Goal: Information Seeking & Learning: Learn about a topic

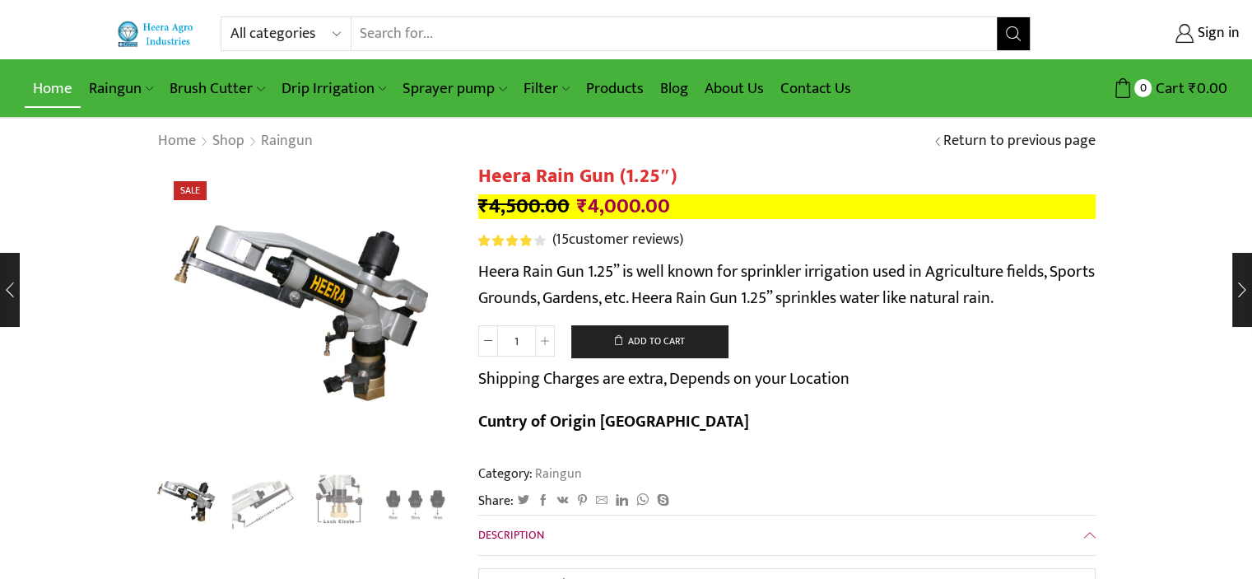
type input "[EMAIL_ADDRESS][DOMAIN_NAME]"
click at [58, 77] on link "Home" at bounding box center [53, 88] width 56 height 39
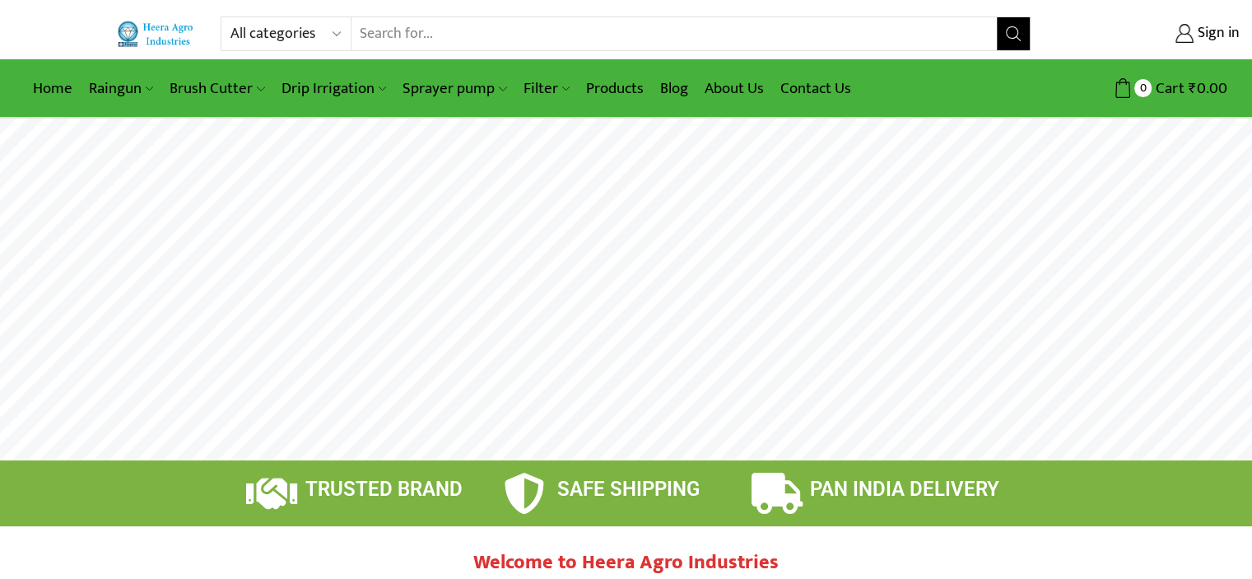
type input "[EMAIL_ADDRESS][DOMAIN_NAME]"
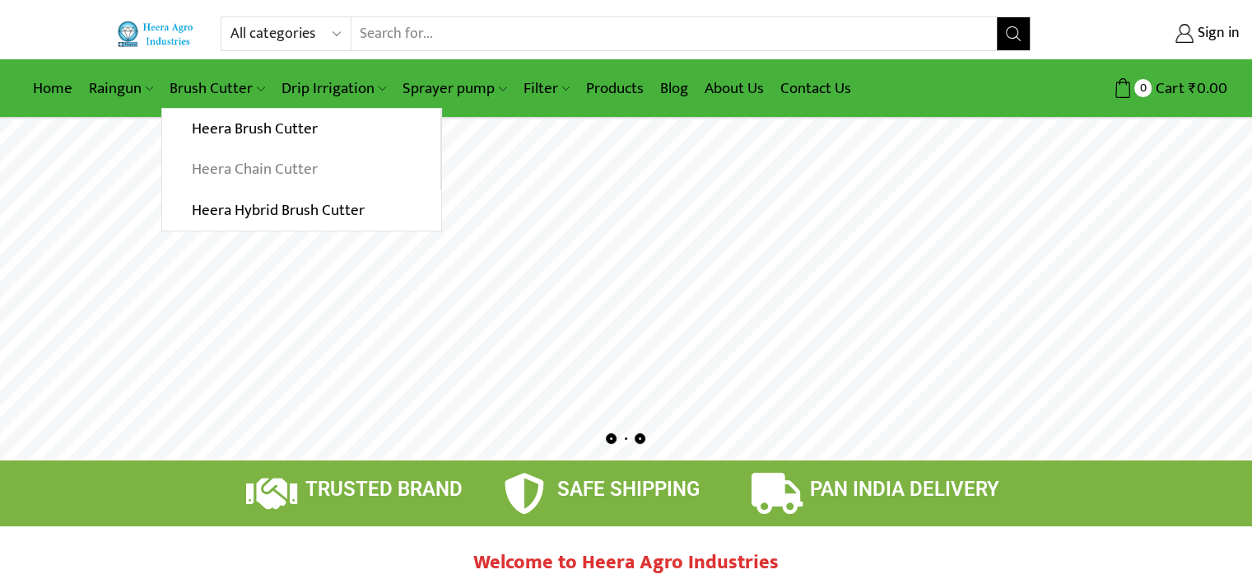
click at [237, 161] on link "Heera Chain Cutter" at bounding box center [301, 169] width 278 height 41
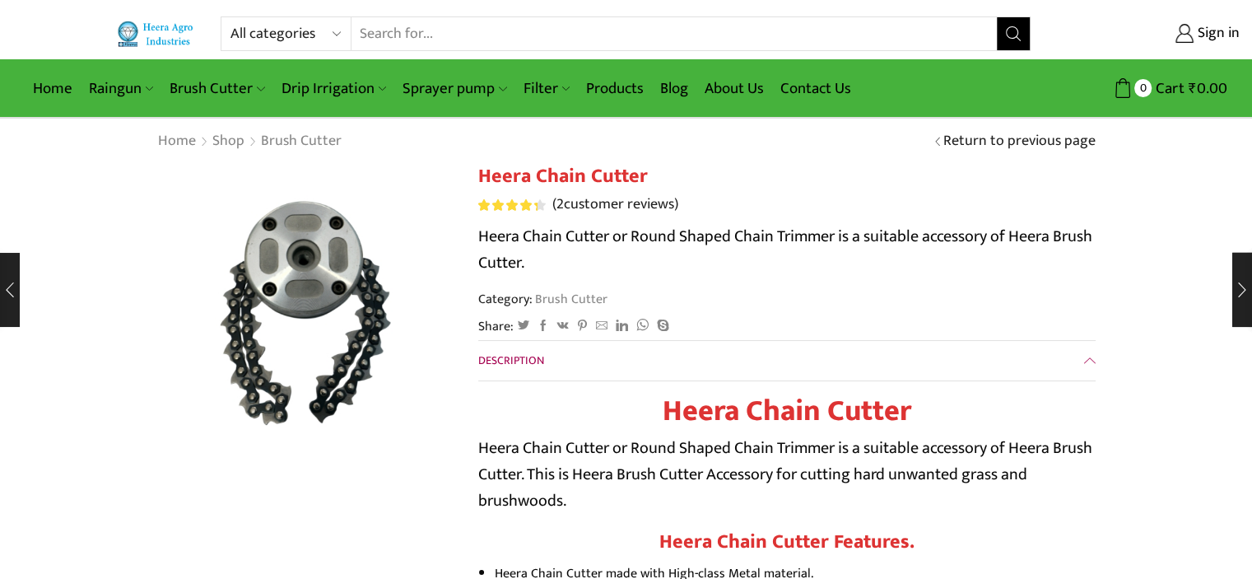
type input "[EMAIL_ADDRESS][DOMAIN_NAME]"
click at [590, 78] on link "Products" at bounding box center [615, 88] width 74 height 39
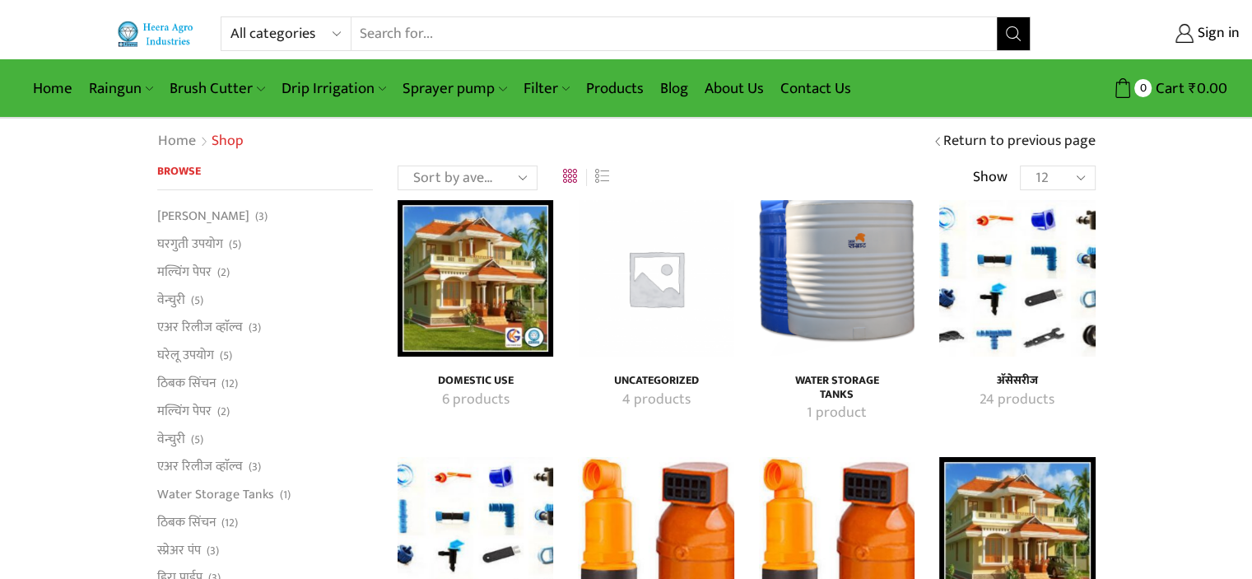
type input "[EMAIL_ADDRESS][DOMAIN_NAME]"
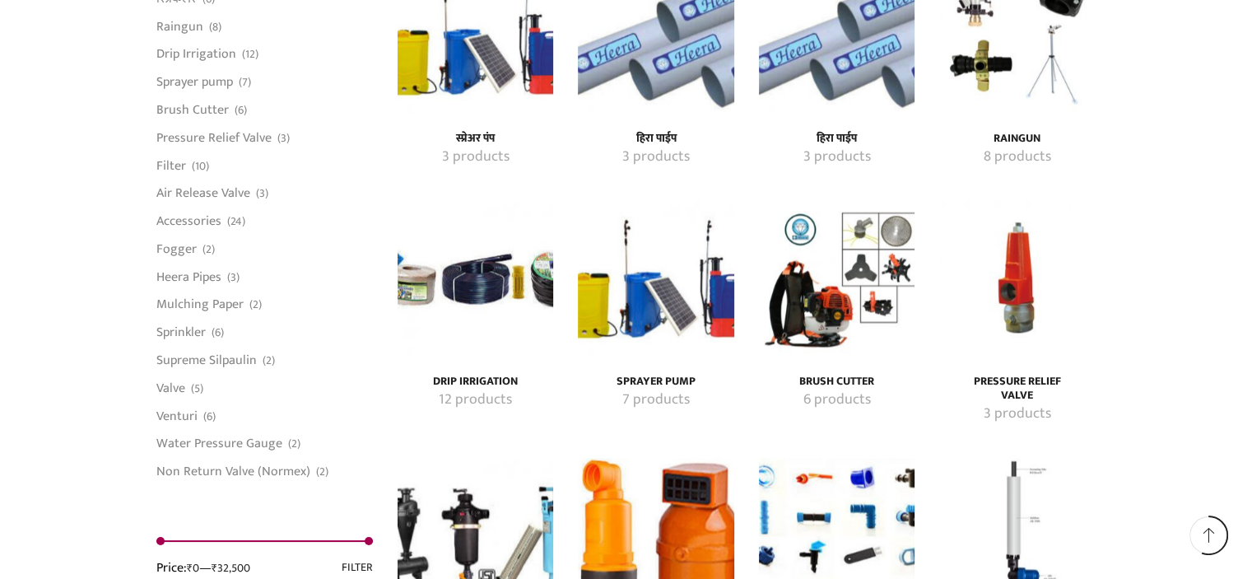
scroll to position [2448, 0]
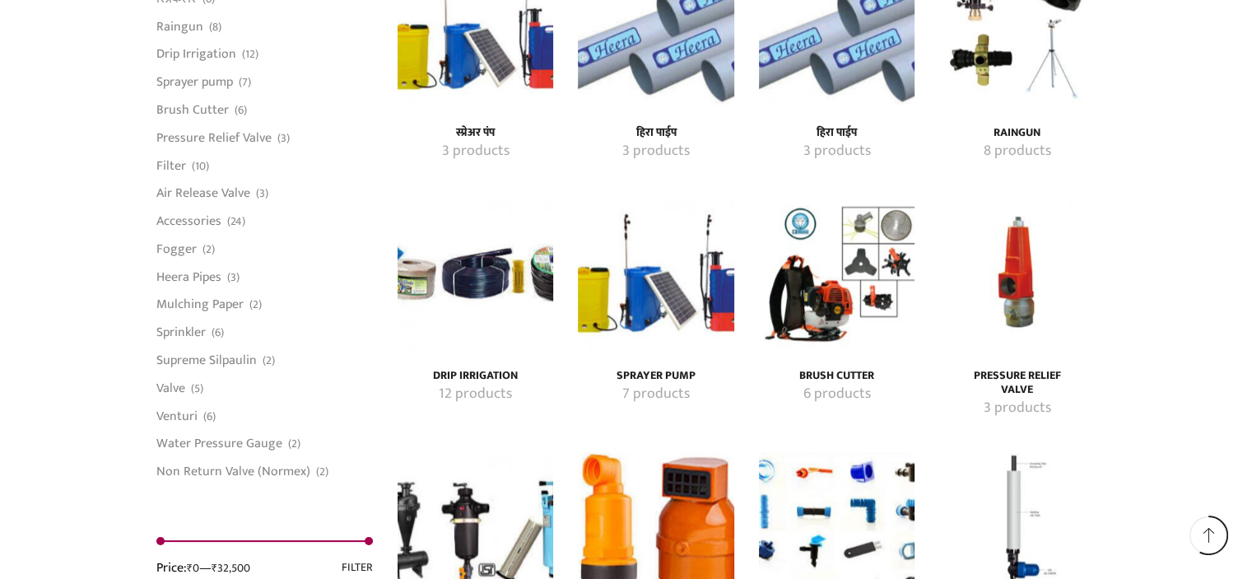
click at [649, 338] on img "Visit product category Sprayer pump" at bounding box center [656, 273] width 156 height 156
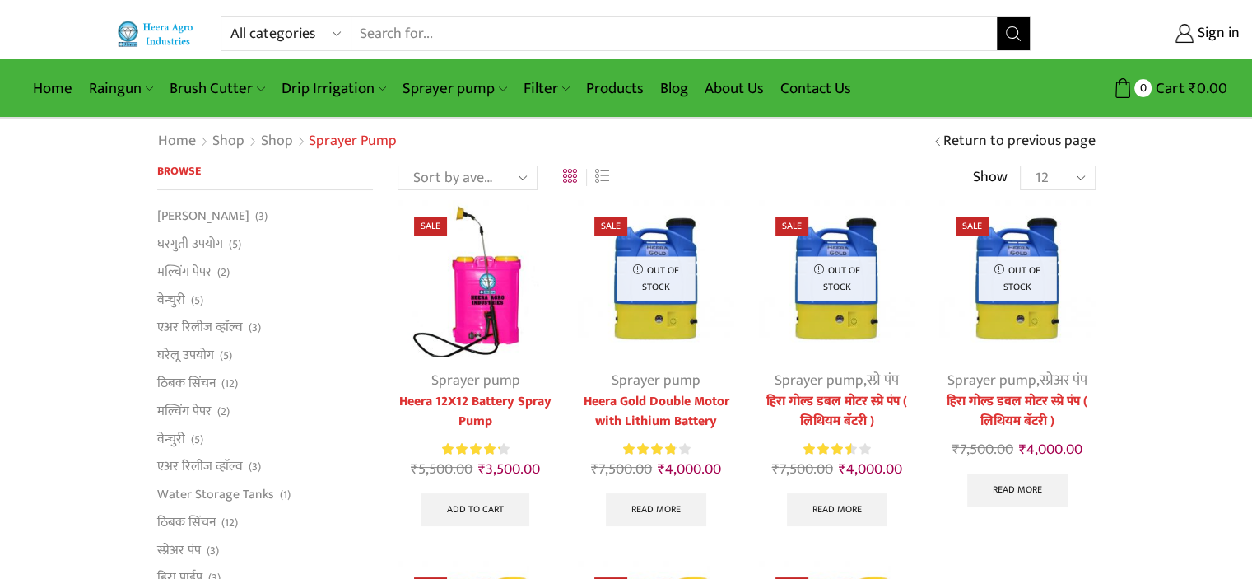
type input "[EMAIL_ADDRESS][DOMAIN_NAME]"
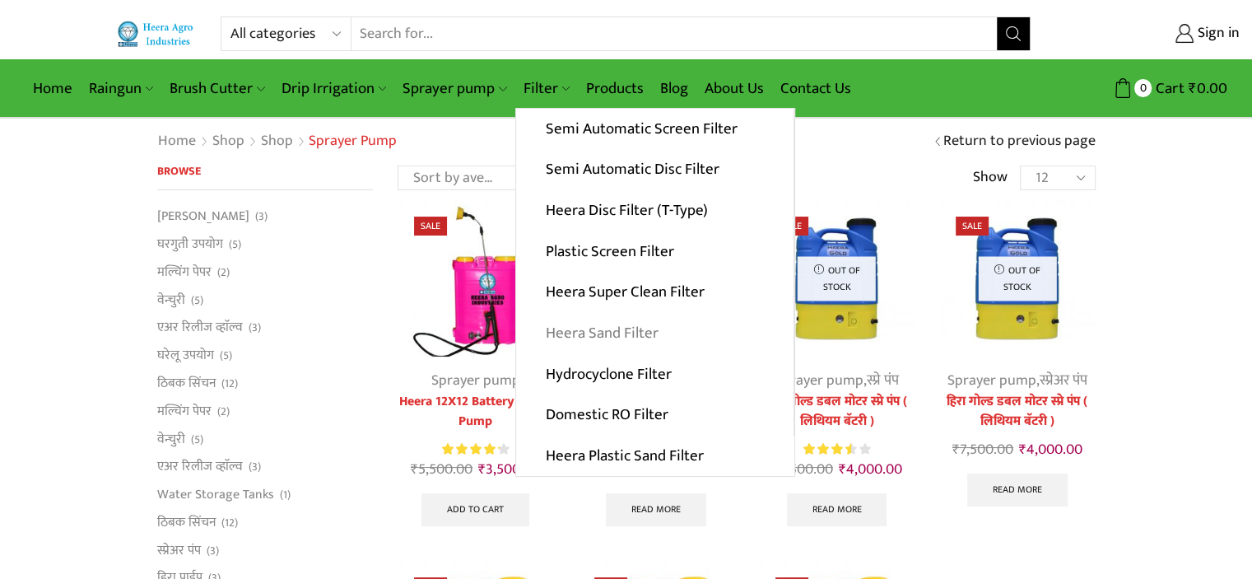
click at [606, 322] on link "Heera Sand Filter" at bounding box center [655, 333] width 278 height 41
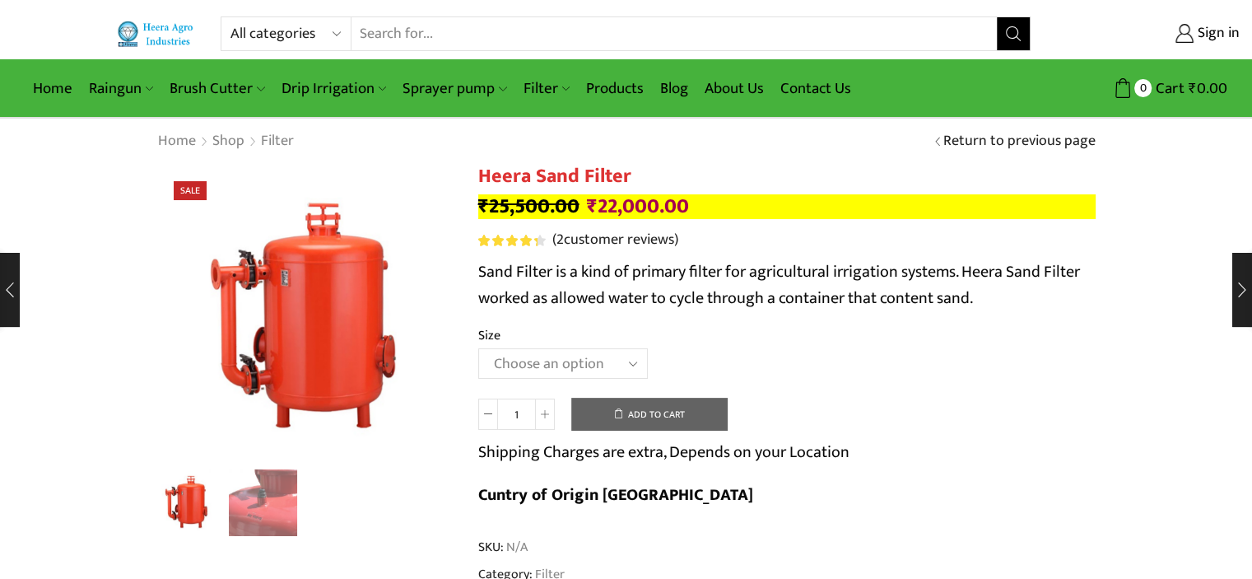
type input "[EMAIL_ADDRESS][DOMAIN_NAME]"
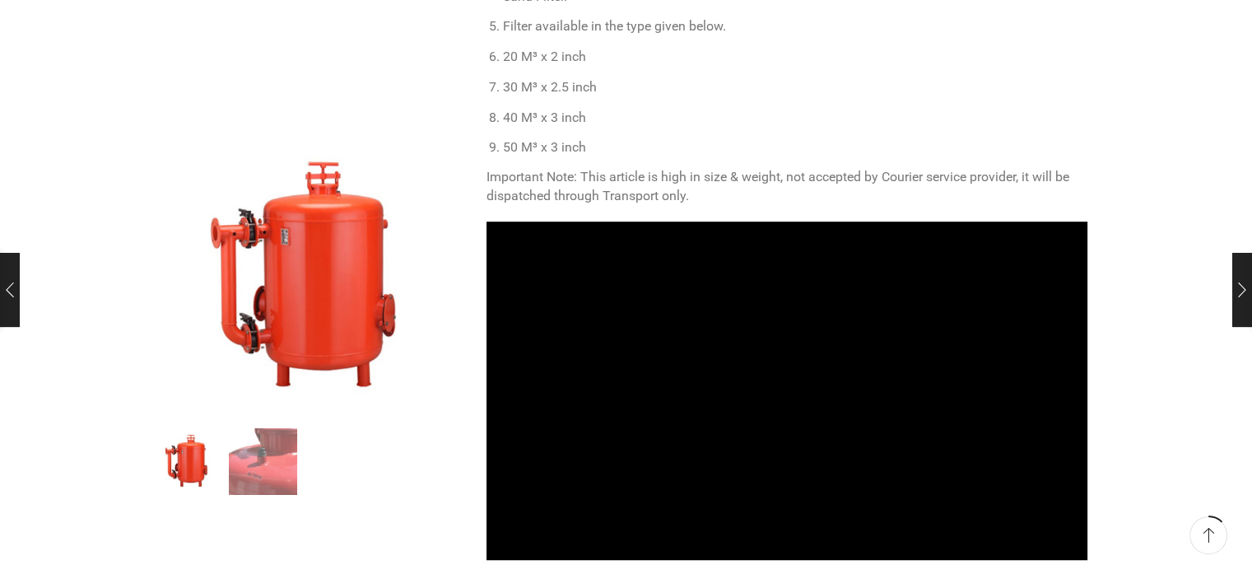
scroll to position [925, 0]
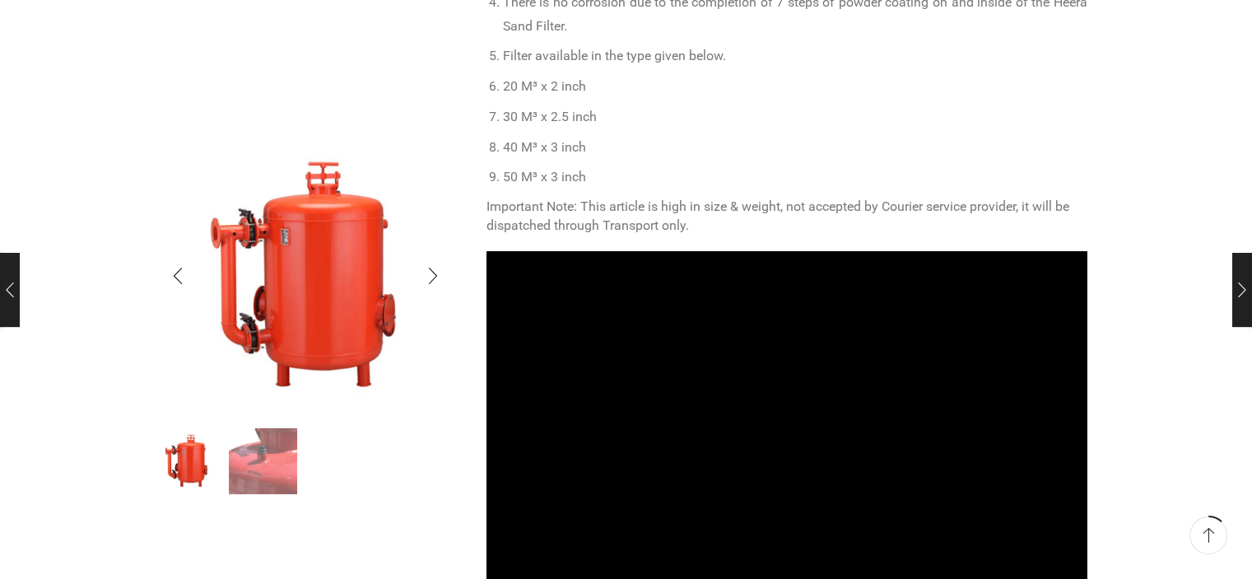
click at [264, 450] on img "2 / 2" at bounding box center [263, 460] width 68 height 68
